Goal: Task Accomplishment & Management: Manage account settings

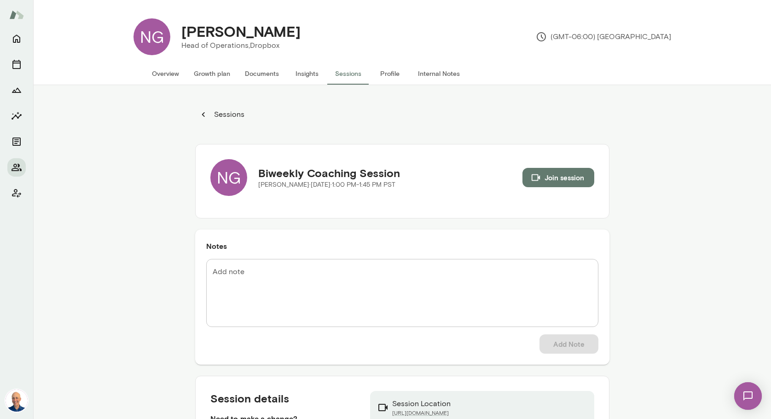
click at [156, 74] on button "Overview" at bounding box center [165, 74] width 42 height 22
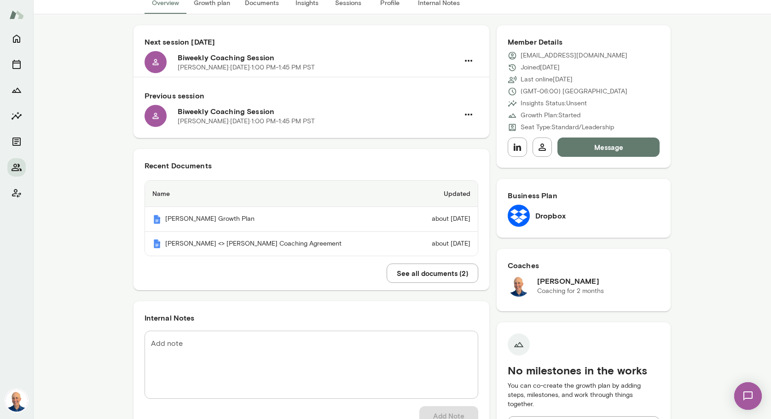
scroll to position [149, 0]
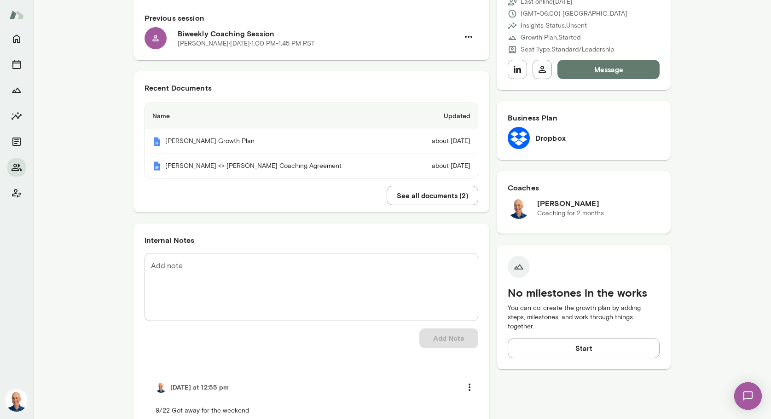
click at [326, 260] on div "* Add note" at bounding box center [311, 287] width 334 height 68
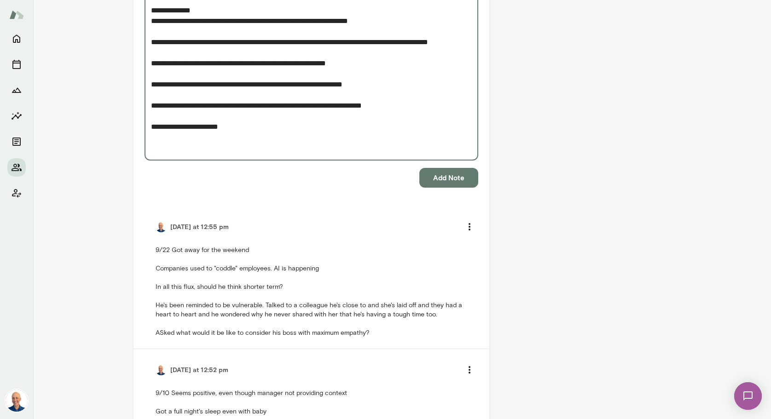
scroll to position [607, 0]
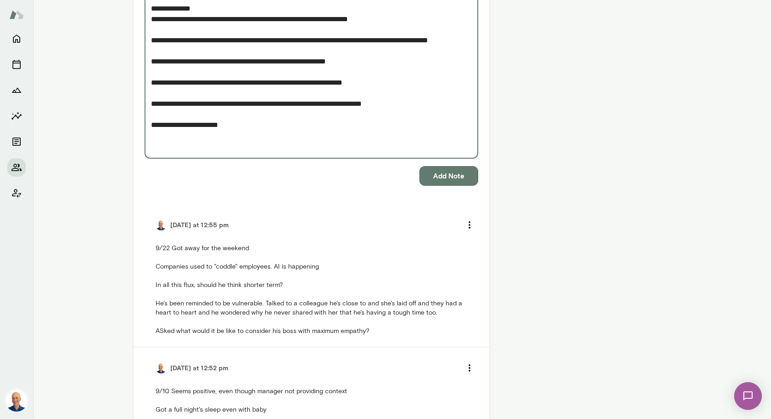
type textarea "**********"
click at [462, 175] on button "Add Note" at bounding box center [448, 175] width 59 height 19
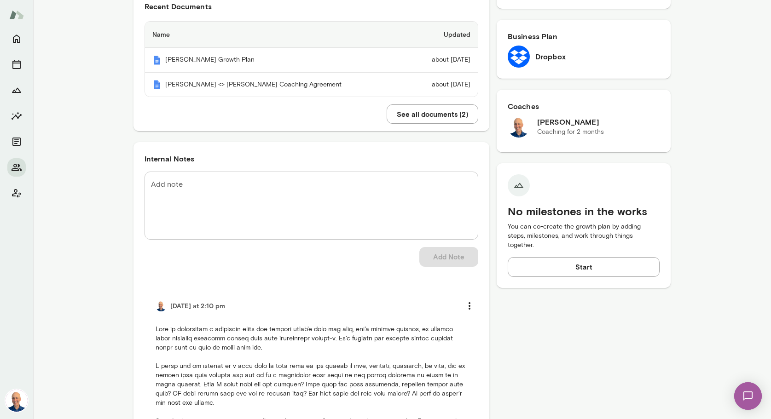
scroll to position [95, 0]
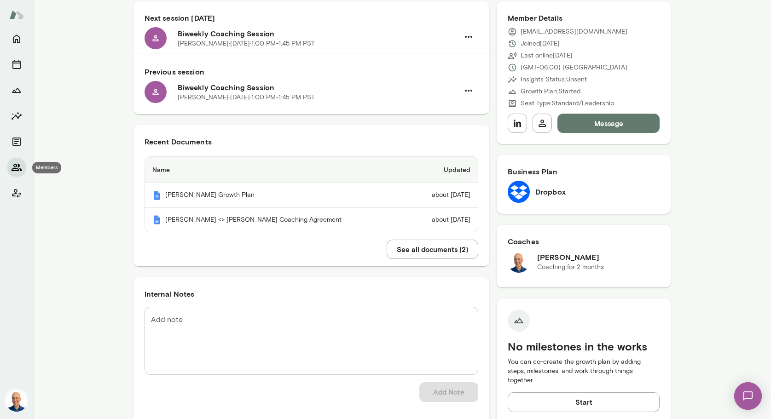
click at [16, 166] on icon "Members" at bounding box center [17, 167] width 10 height 7
